Goal: Download file/media

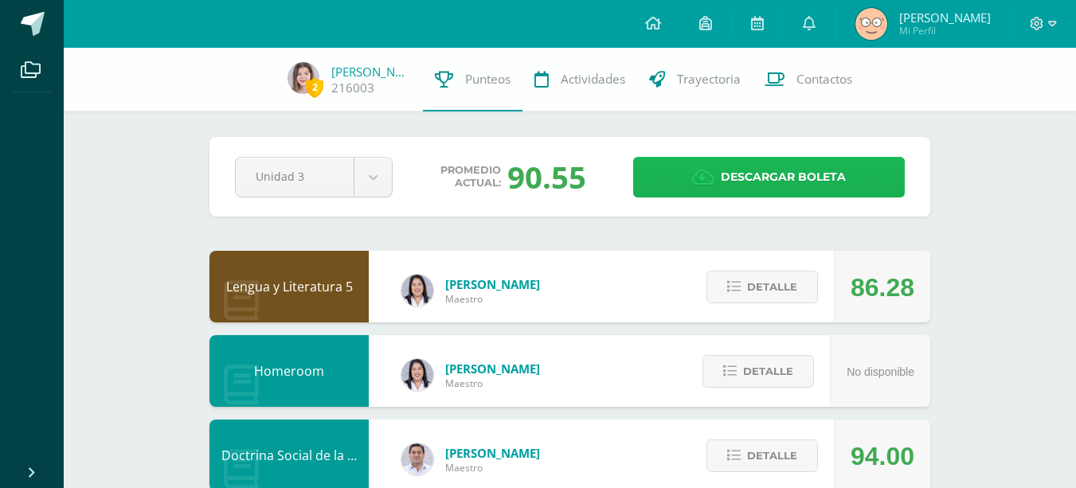
click at [750, 166] on span "Descargar boleta" at bounding box center [783, 177] width 125 height 39
